Goal: Obtain resource: Download file/media

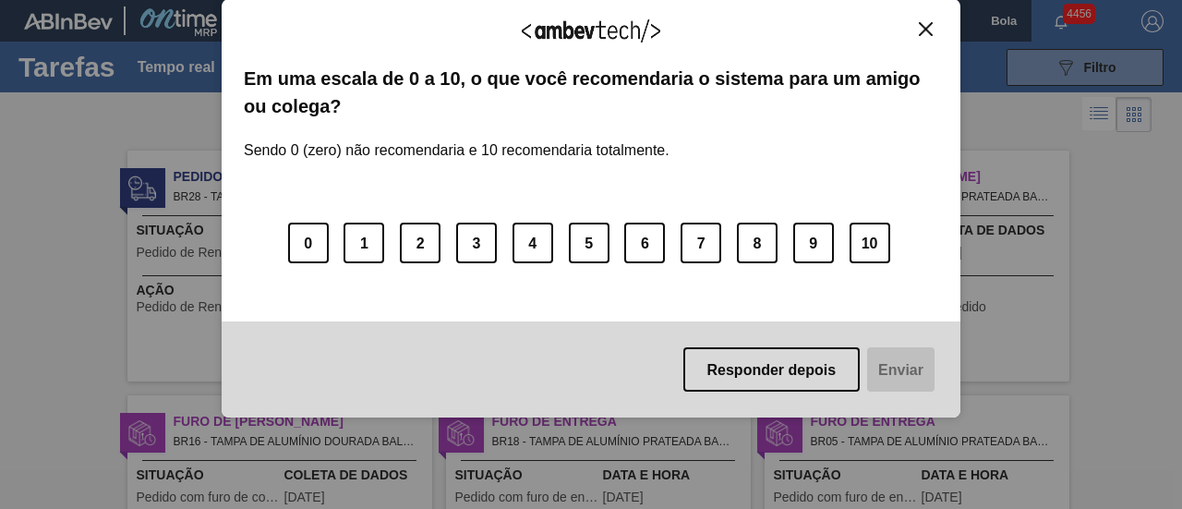
drag, startPoint x: 810, startPoint y: 373, endPoint x: 802, endPoint y: 360, distance: 15.4
click at [810, 373] on font "Responder depois" at bounding box center [771, 370] width 129 height 16
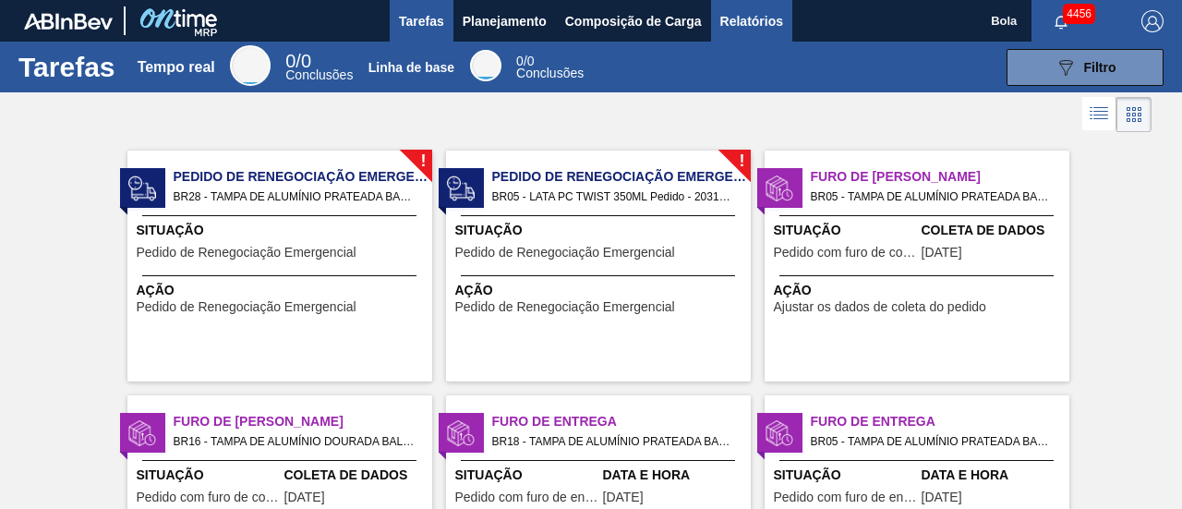
click at [759, 30] on font "Relatórios" at bounding box center [751, 21] width 63 height 22
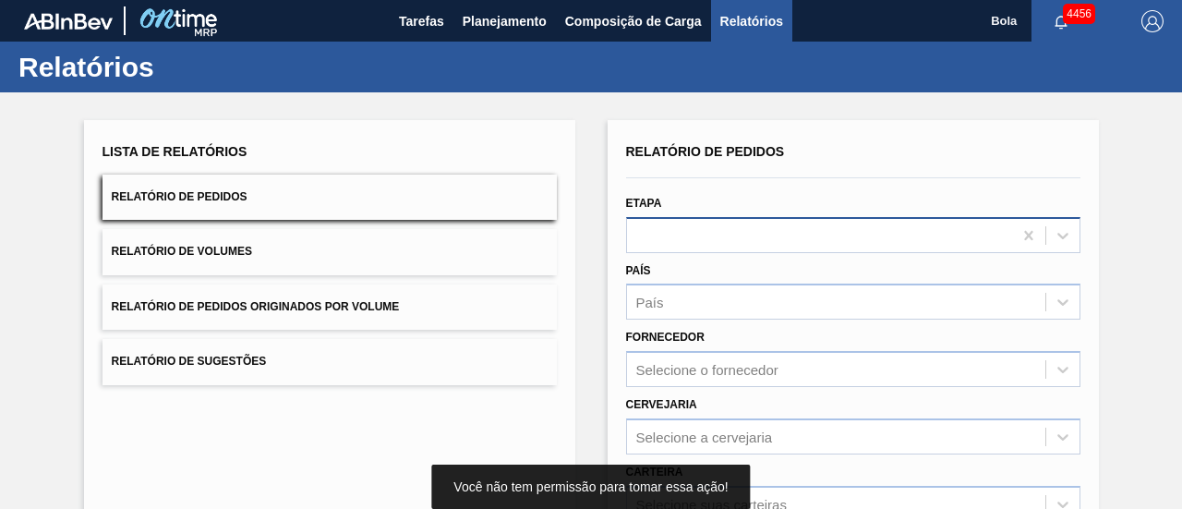
click at [670, 245] on div at bounding box center [853, 235] width 454 height 36
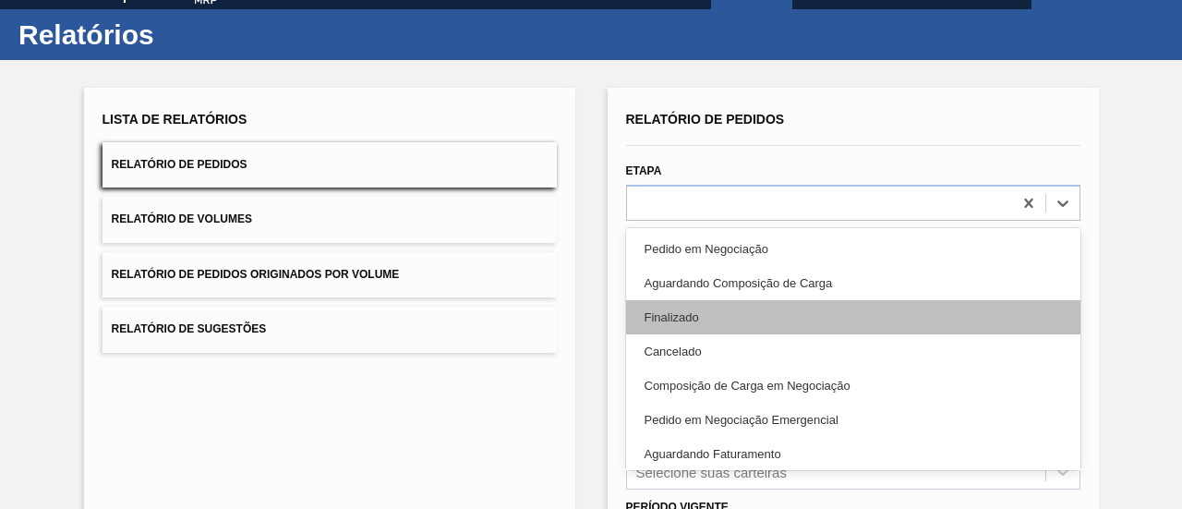
scroll to position [35, 0]
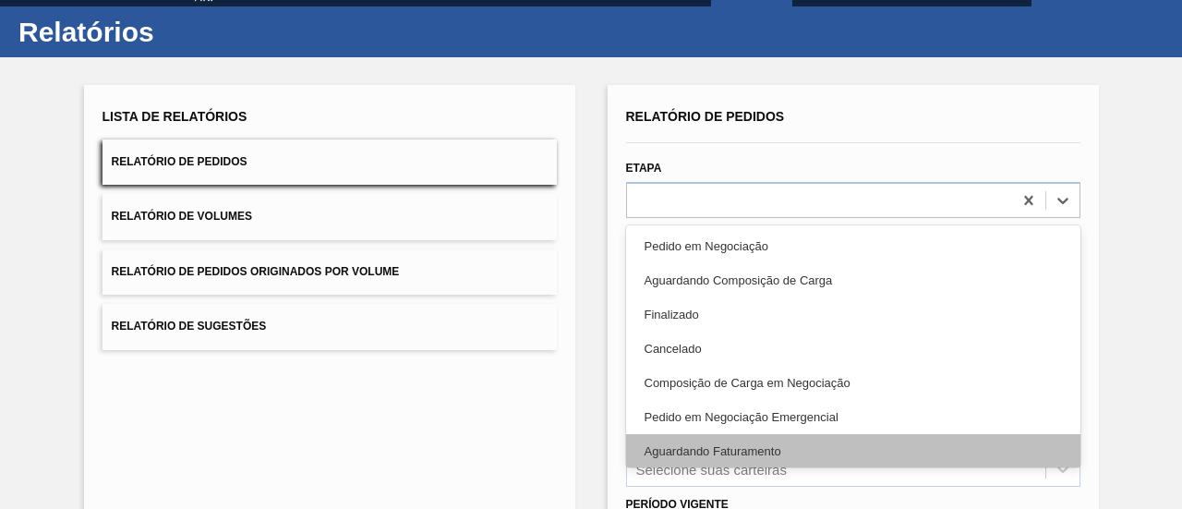
click at [768, 455] on font "Aguardando Faturamento" at bounding box center [713, 451] width 137 height 14
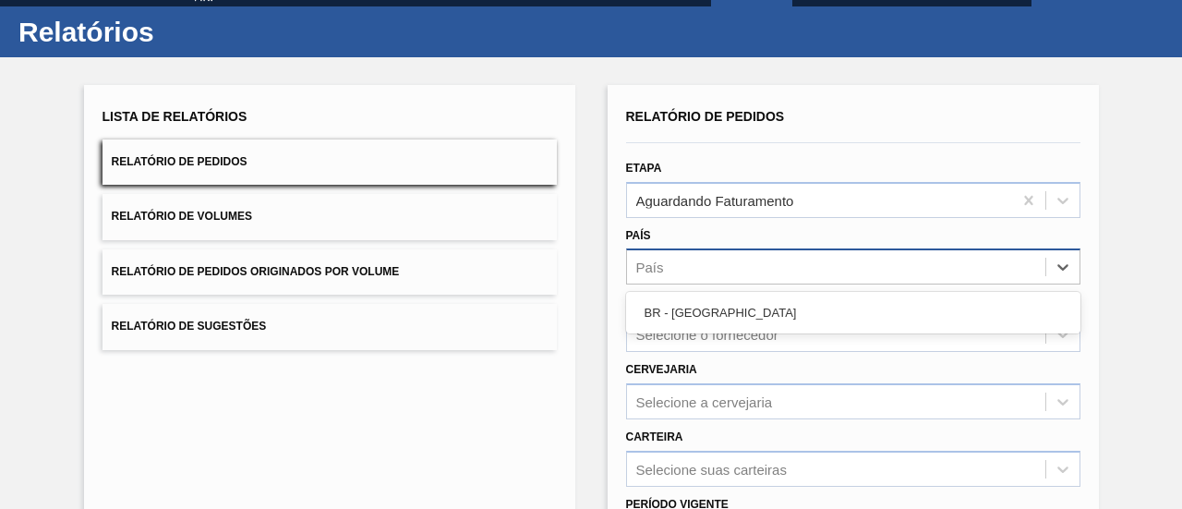
click at [747, 274] on div "País" at bounding box center [836, 267] width 418 height 27
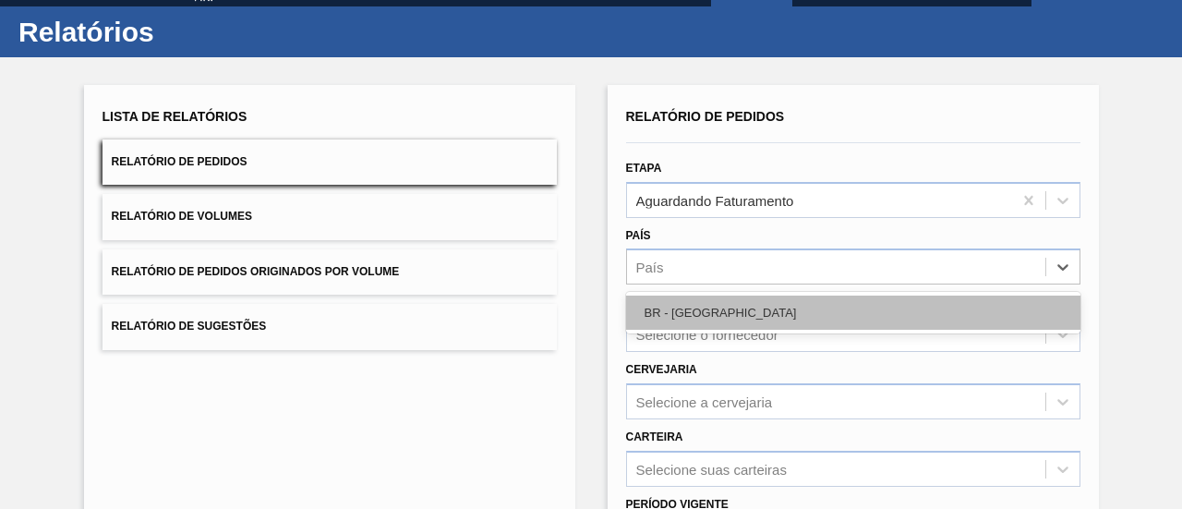
click at [732, 312] on div "BR - [GEOGRAPHIC_DATA]" at bounding box center [853, 312] width 454 height 34
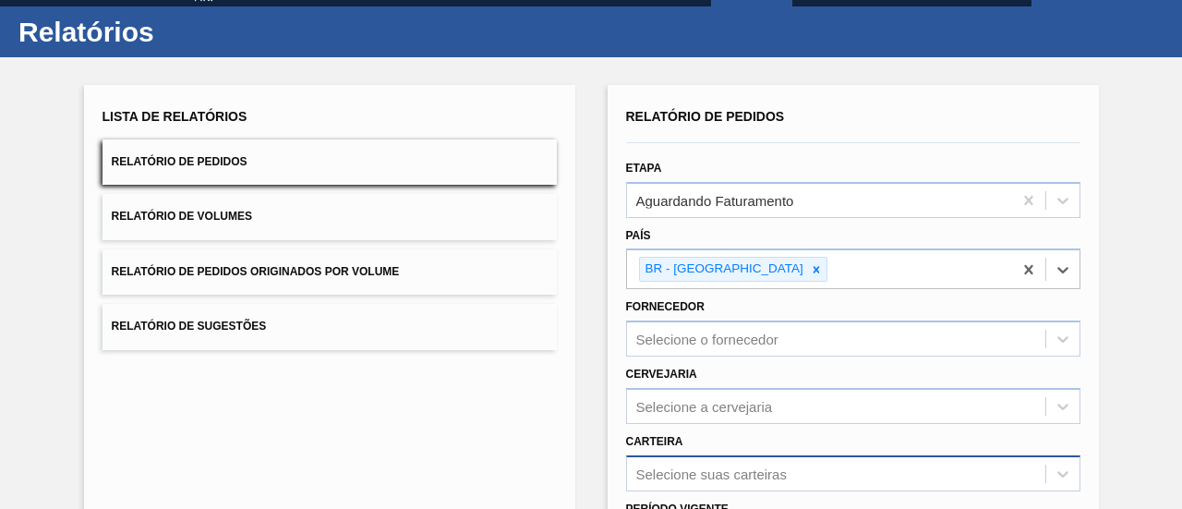
click at [731, 474] on div "Selecione suas carteiras" at bounding box center [853, 473] width 454 height 36
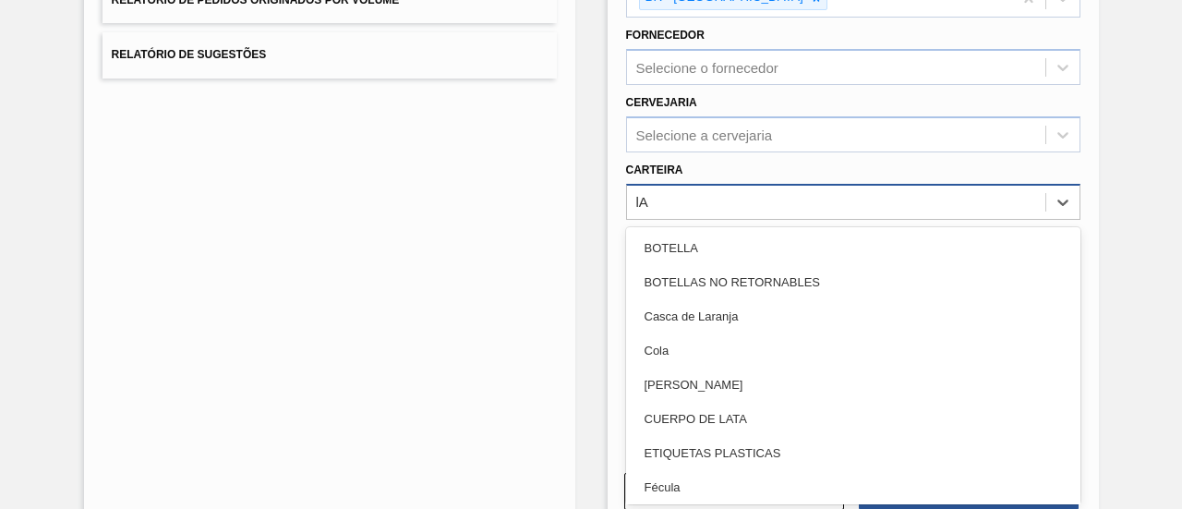
type input "lAT"
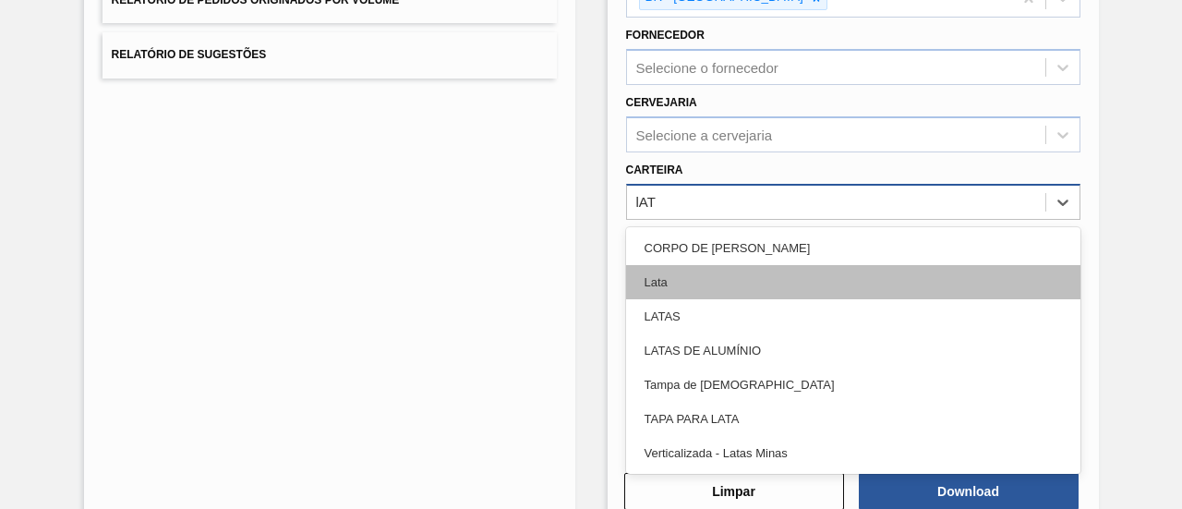
click at [658, 275] on font "Lata" at bounding box center [656, 282] width 23 height 14
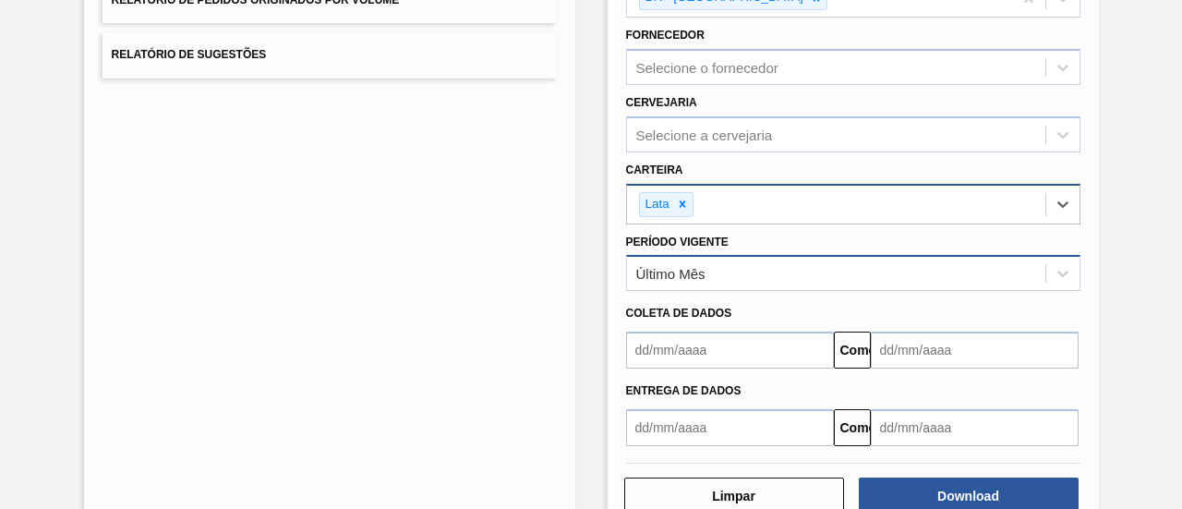
click at [711, 261] on div "Último Mês" at bounding box center [836, 273] width 418 height 27
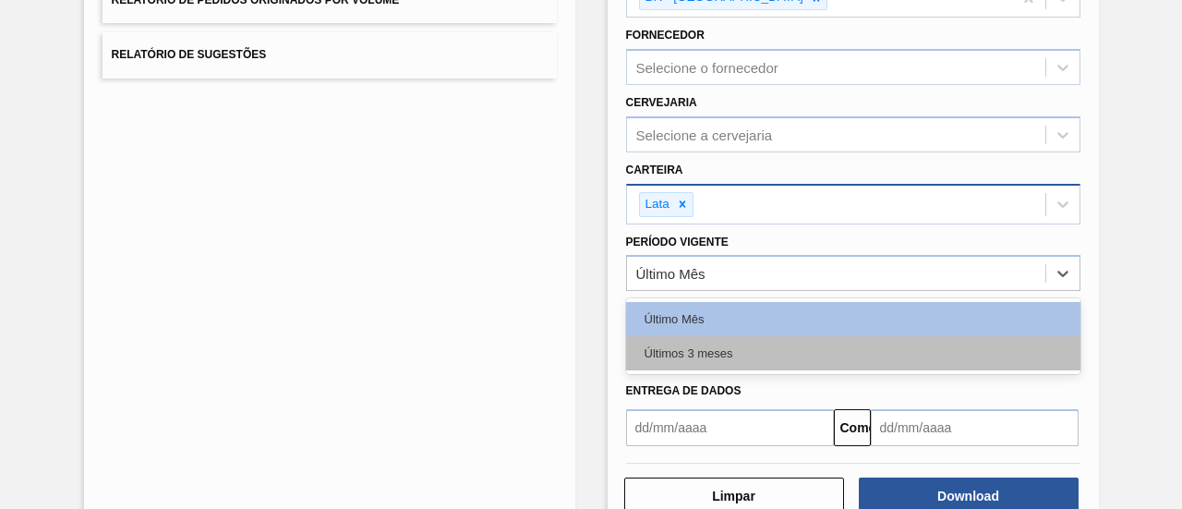
click at [734, 341] on div "Últimos 3 meses" at bounding box center [853, 353] width 454 height 34
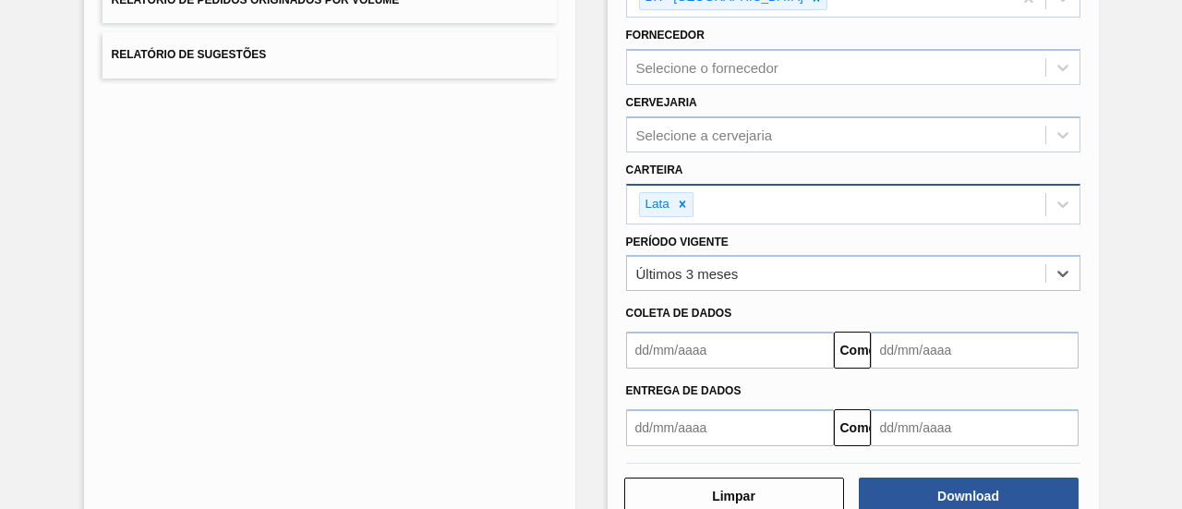
click at [723, 340] on input "text" at bounding box center [730, 350] width 208 height 37
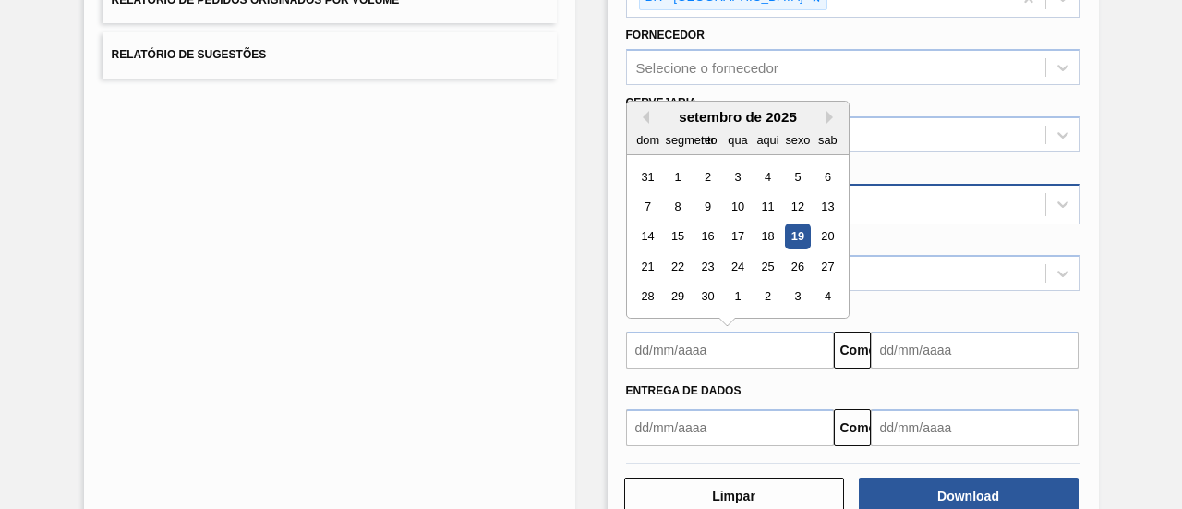
drag, startPoint x: 796, startPoint y: 232, endPoint x: 805, endPoint y: 247, distance: 17.4
click at [796, 233] on font "19" at bounding box center [796, 237] width 13 height 14
type input "[DATE]"
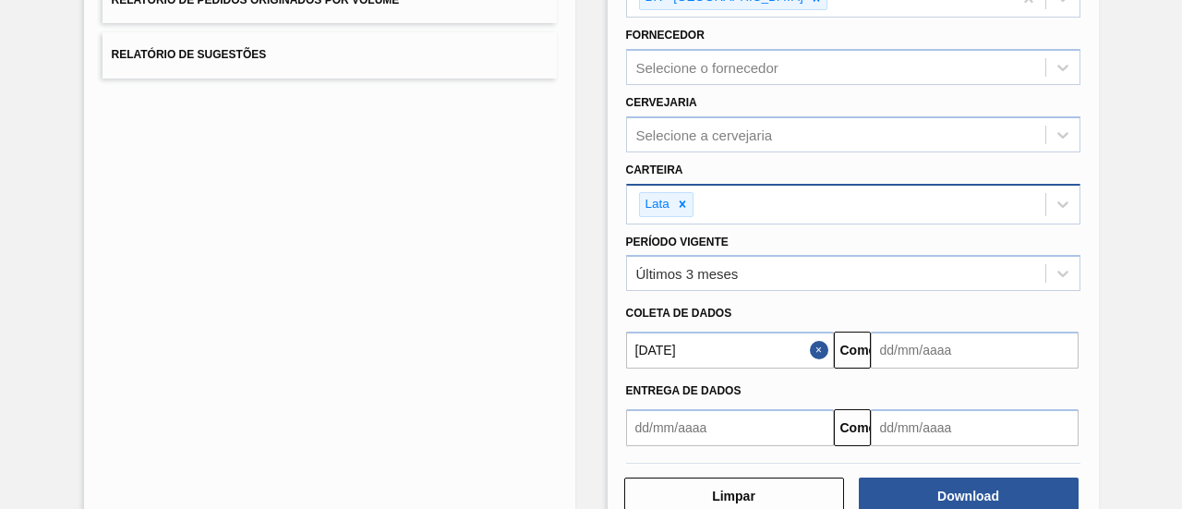
click at [915, 343] on input "text" at bounding box center [975, 350] width 208 height 37
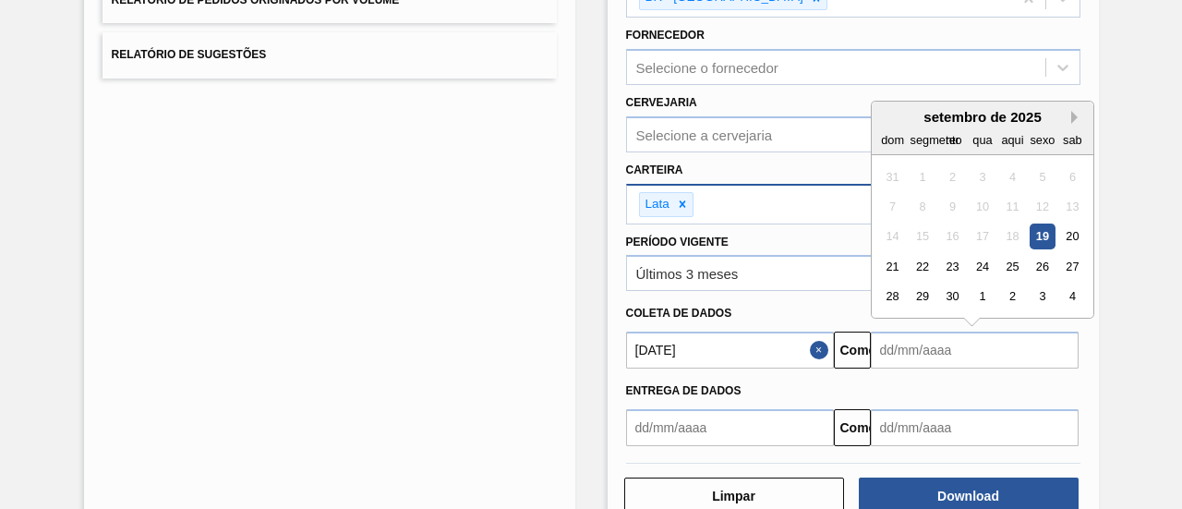
drag, startPoint x: 1073, startPoint y: 102, endPoint x: 1070, endPoint y: 115, distance: 14.1
click at [1073, 103] on div "setembro de 2025 dom segmento ter qua aqui sexo sab" at bounding box center [983, 129] width 222 height 54
click at [1071, 112] on button "Próximo mês" at bounding box center [1077, 117] width 13 height 13
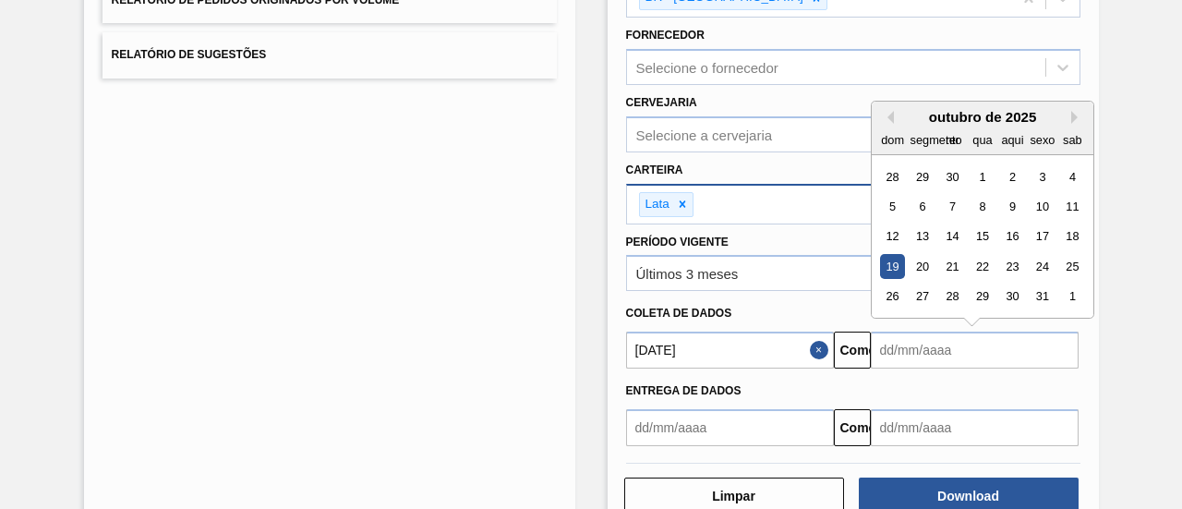
click at [893, 259] on div "19" at bounding box center [892, 266] width 25 height 25
type input "[DATE]"
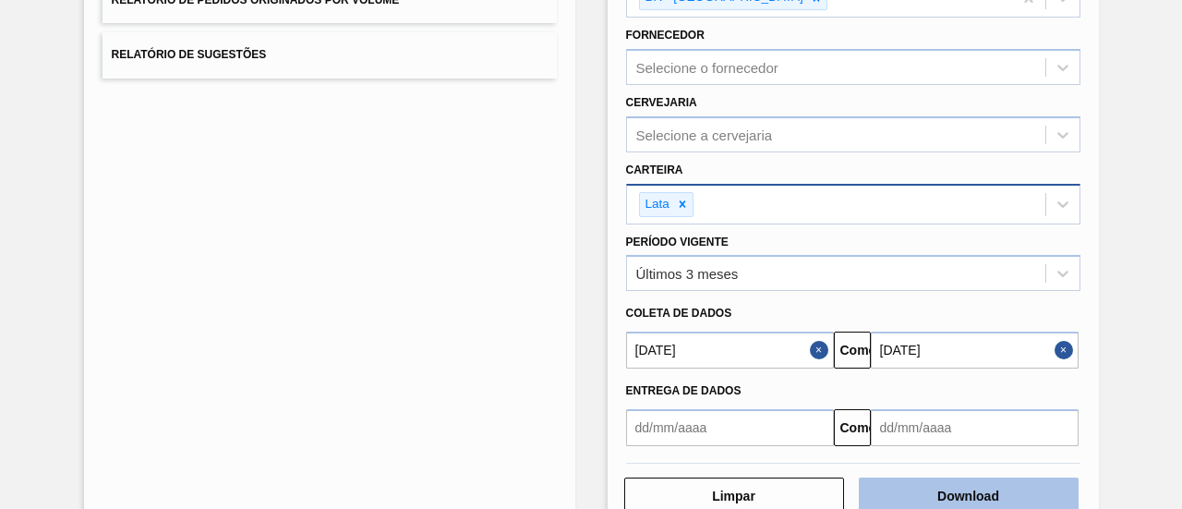
click at [951, 495] on font "Download" at bounding box center [968, 495] width 62 height 15
